Goal: Transaction & Acquisition: Purchase product/service

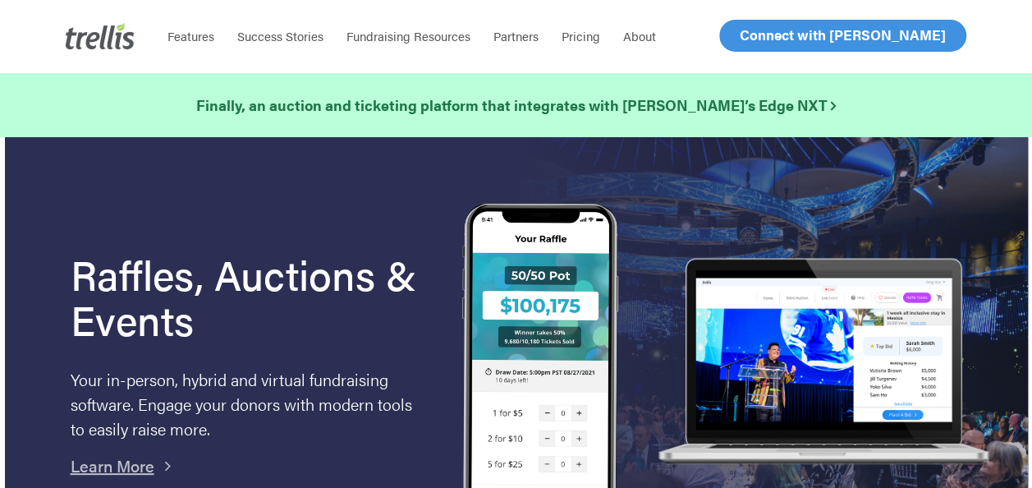
click at [750, 31] on span "Log In" at bounding box center [758, 35] width 39 height 20
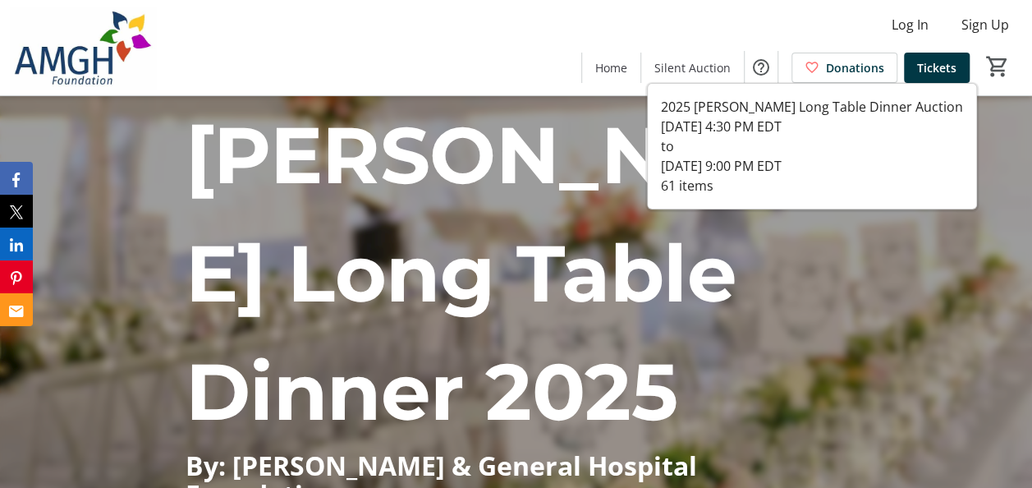
click at [696, 72] on span "Silent Auction" at bounding box center [692, 67] width 76 height 17
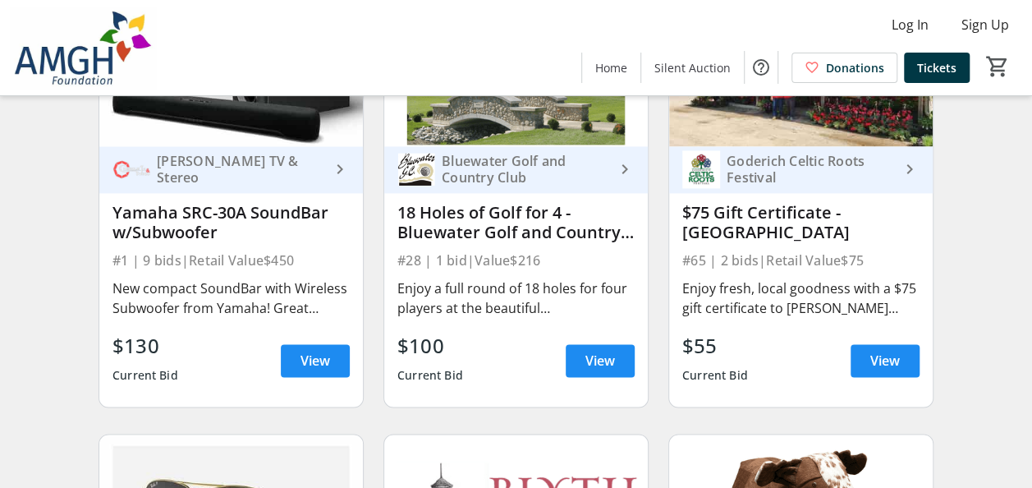
scroll to position [1067, 0]
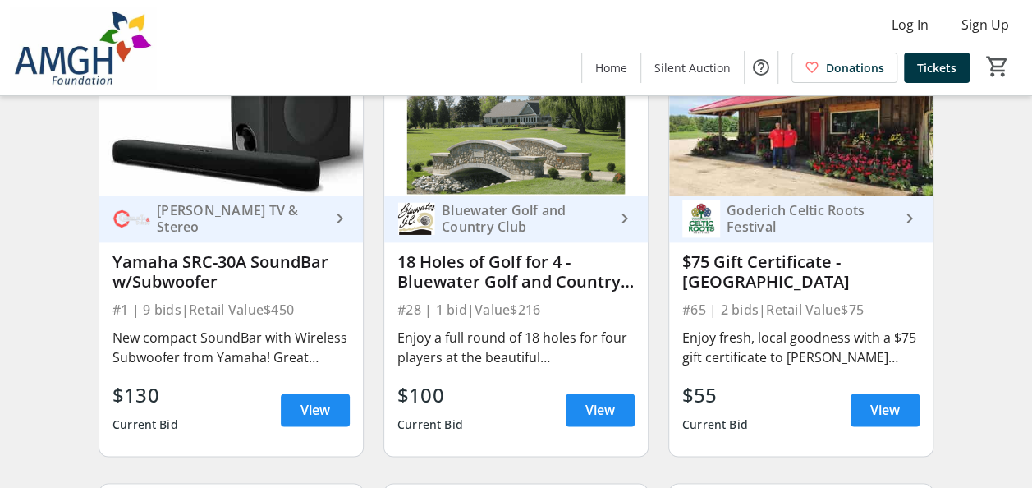
click at [775, 242] on link "Goderich Celtic Roots Festival keyboard_arrow_right" at bounding box center [801, 218] width 264 height 47
click at [867, 360] on div "Enjoy fresh, local goodness with a $75 gift certificate to Ruetz Country Market…" at bounding box center [800, 347] width 237 height 39
click at [879, 420] on span "View" at bounding box center [885, 410] width 30 height 20
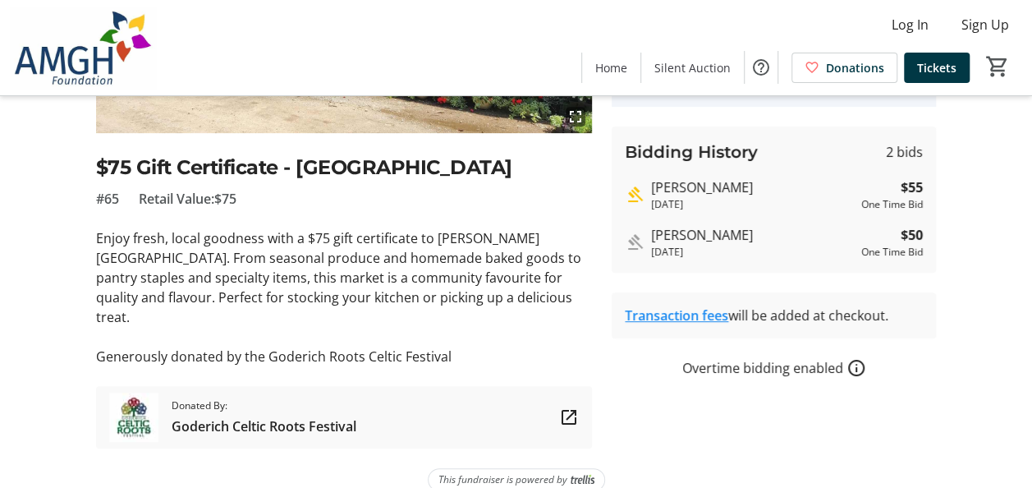
scroll to position [304, 0]
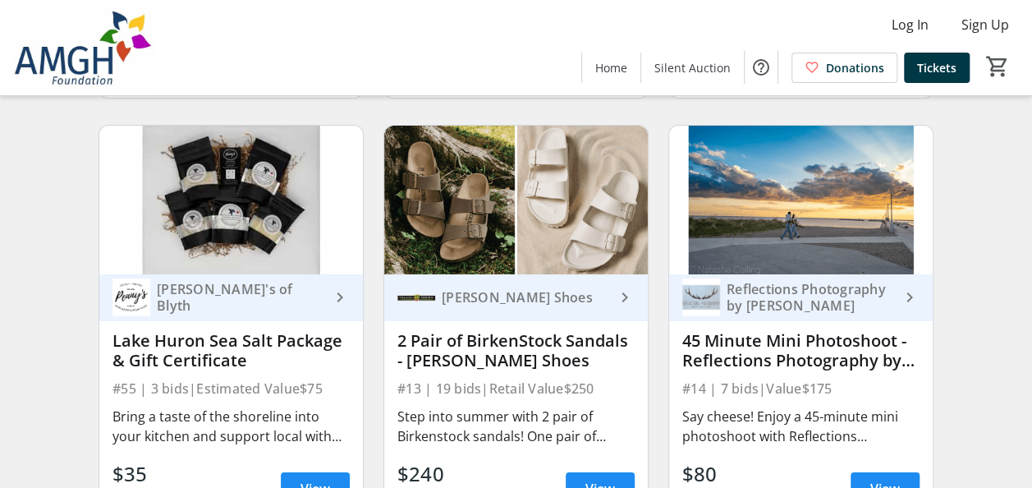
scroll to position [2873, 0]
